Goal: Transaction & Acquisition: Subscribe to service/newsletter

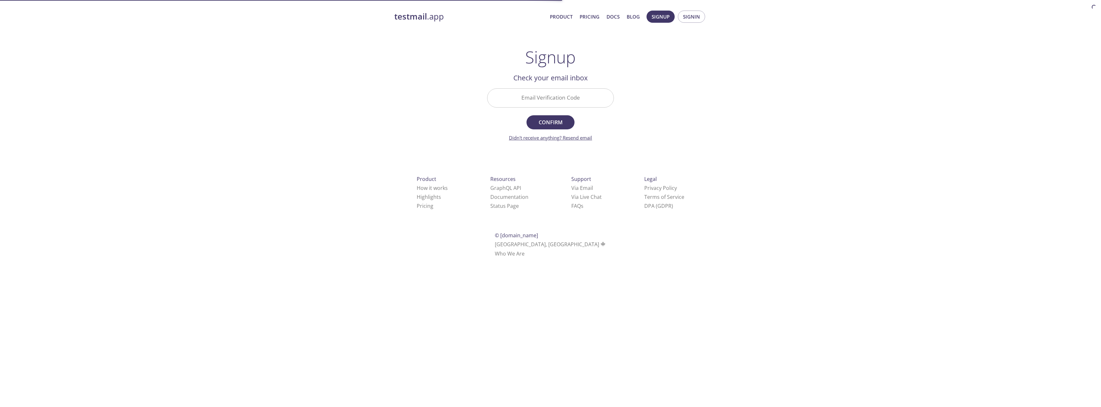
click at [550, 137] on link "Didn't receive anything? Resend email" at bounding box center [550, 137] width 83 height 6
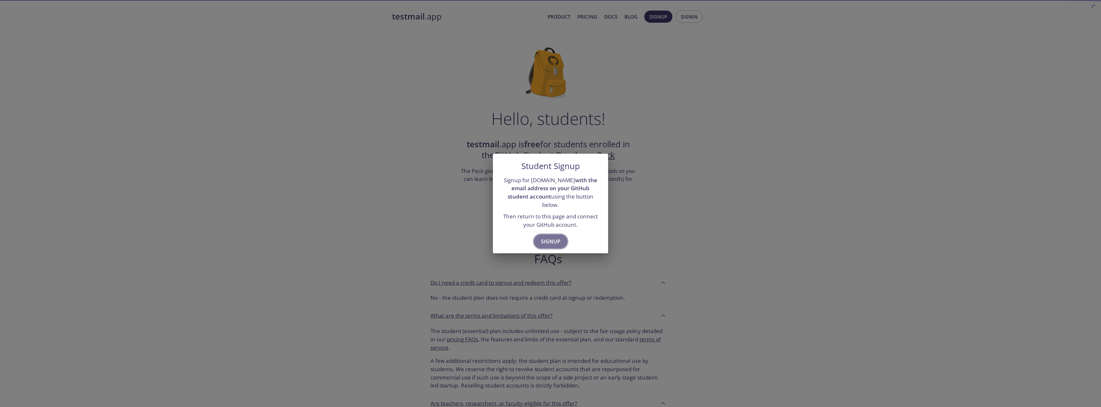
click at [540, 234] on button "Signup" at bounding box center [551, 241] width 34 height 14
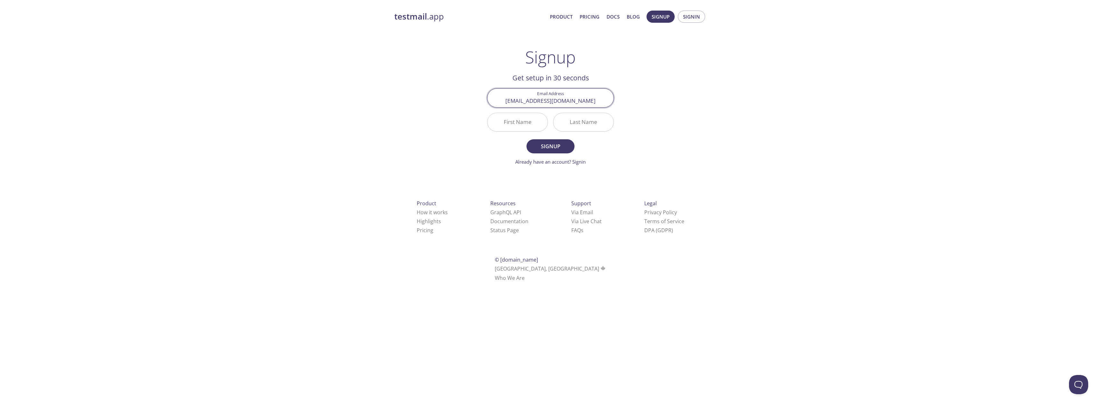
type input "[EMAIL_ADDRESS][DOMAIN_NAME]"
drag, startPoint x: 517, startPoint y: 127, endPoint x: 522, endPoint y: 123, distance: 6.5
click at [517, 126] on input "First Name" at bounding box center [518, 122] width 60 height 18
type input "Jai"
click at [555, 126] on input "Last Name" at bounding box center [583, 122] width 60 height 18
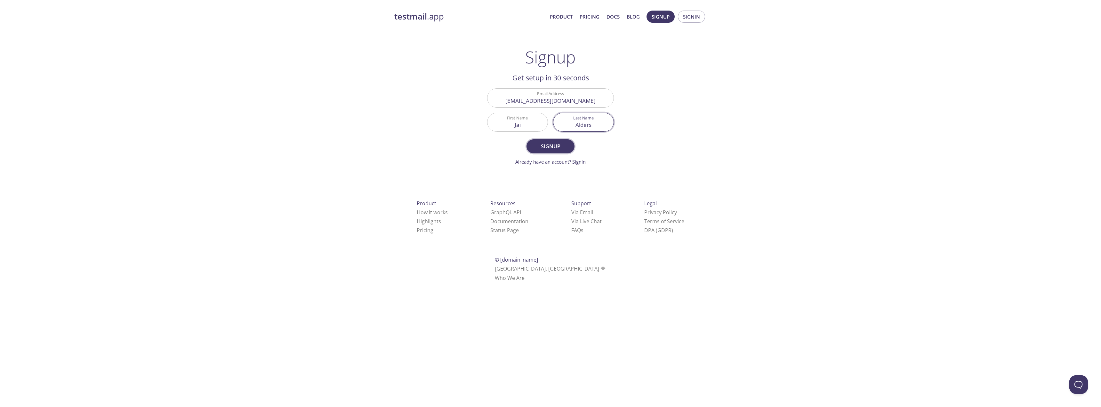
type input "Alders"
click at [540, 144] on span "Signup" at bounding box center [551, 146] width 34 height 9
